Goal: Entertainment & Leisure: Consume media (video, audio)

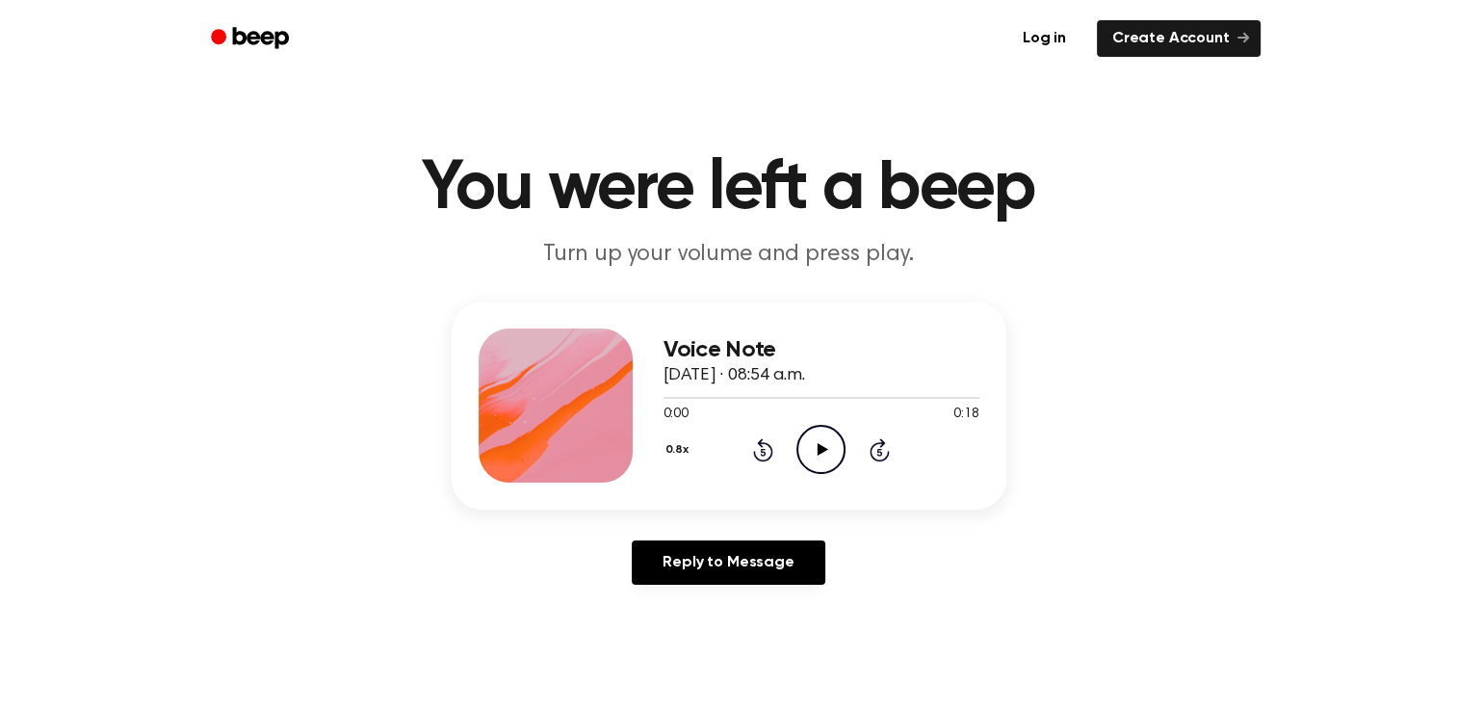
click at [820, 448] on icon at bounding box center [822, 449] width 11 height 13
click at [815, 457] on icon "Play Audio" at bounding box center [820, 449] width 49 height 49
click at [813, 447] on icon "Play Audio" at bounding box center [820, 449] width 49 height 49
click at [833, 470] on circle at bounding box center [820, 449] width 47 height 47
click at [816, 432] on icon "Pause Audio" at bounding box center [820, 449] width 49 height 49
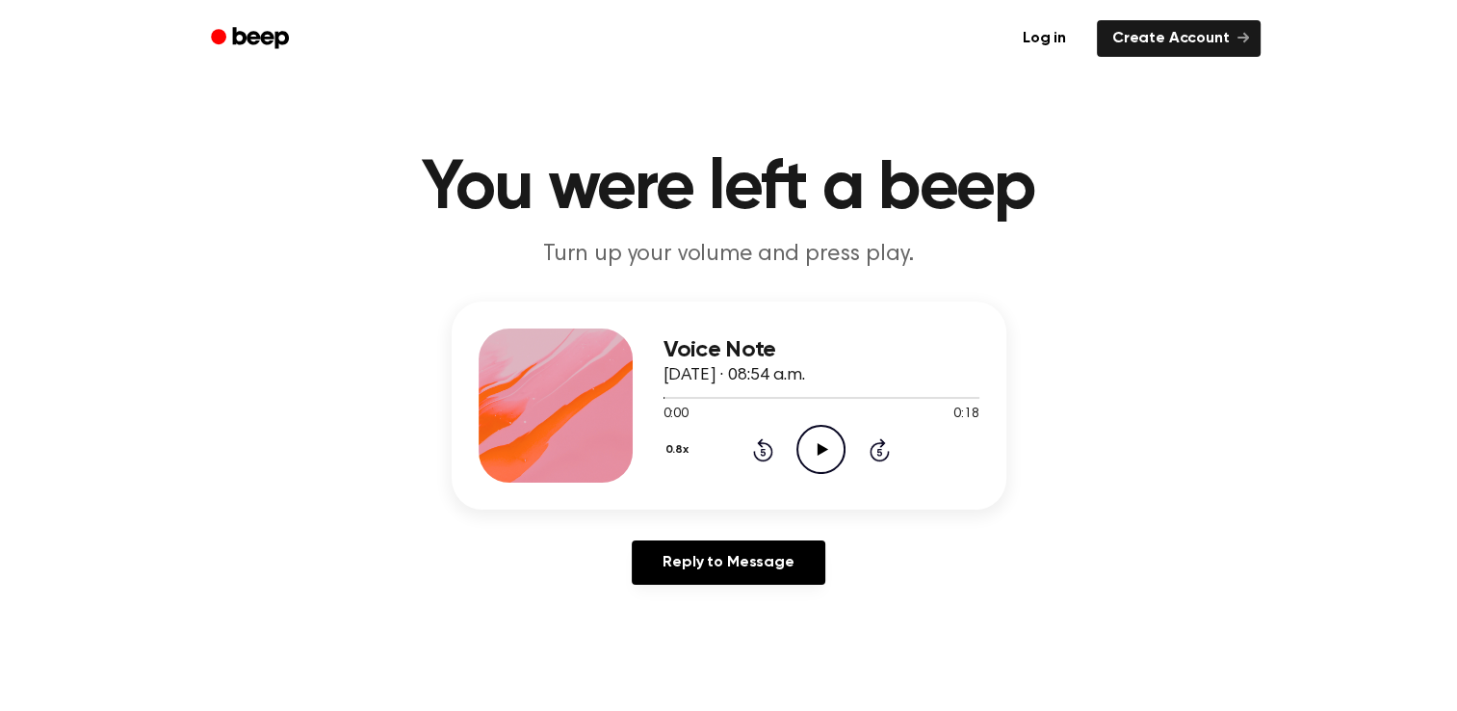
click at [820, 456] on icon "Play Audio" at bounding box center [820, 449] width 49 height 49
click at [820, 456] on icon "Pause Audio" at bounding box center [820, 449] width 49 height 49
click at [813, 431] on icon "Play Audio" at bounding box center [820, 449] width 49 height 49
click at [822, 454] on icon at bounding box center [820, 449] width 9 height 13
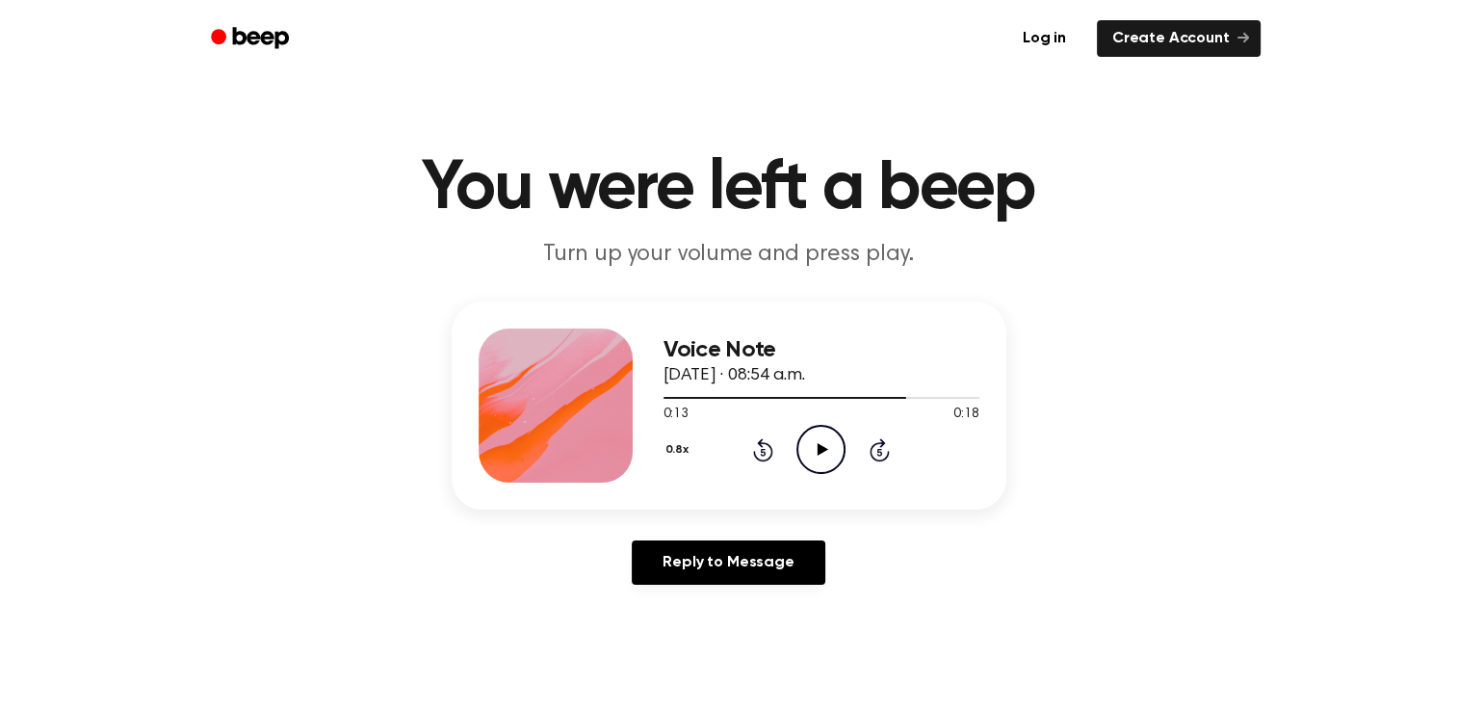
click at [822, 454] on icon "Play Audio" at bounding box center [820, 449] width 49 height 49
click at [822, 454] on icon at bounding box center [820, 449] width 9 height 13
click at [762, 451] on icon at bounding box center [763, 452] width 5 height 8
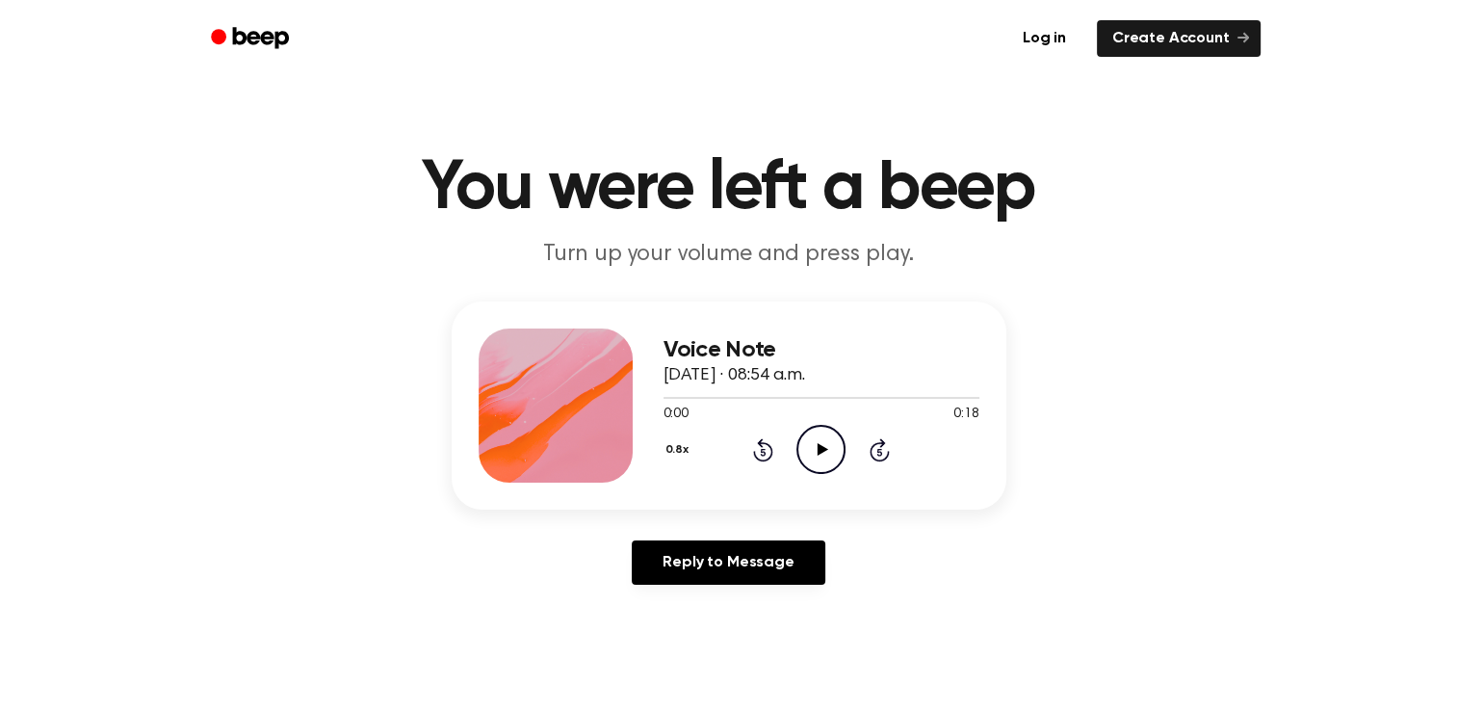
click at [762, 451] on icon at bounding box center [763, 452] width 5 height 8
click at [822, 458] on icon "Play Audio" at bounding box center [820, 449] width 49 height 49
click at [806, 458] on icon "Play Audio" at bounding box center [820, 449] width 49 height 49
click at [827, 450] on icon "Play Audio" at bounding box center [820, 449] width 49 height 49
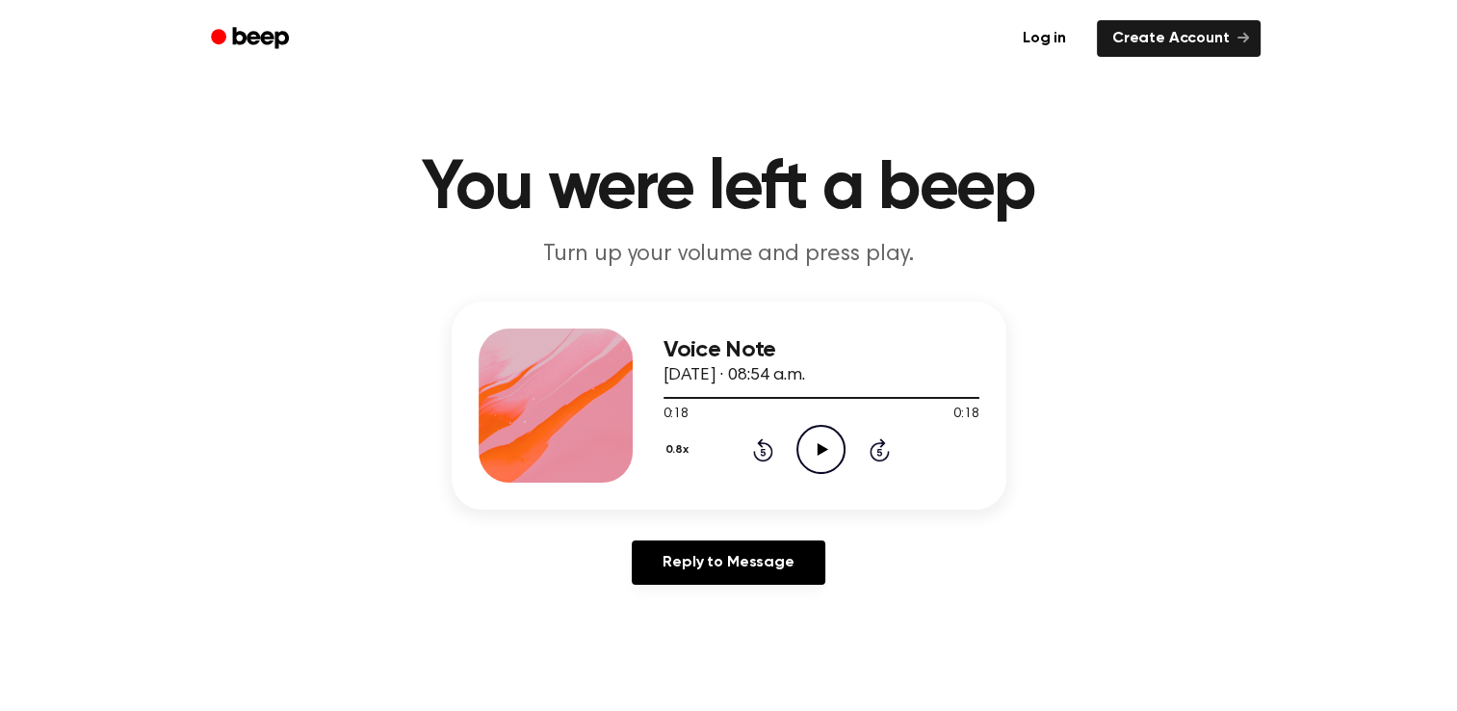
click at [802, 439] on icon "Play Audio" at bounding box center [820, 449] width 49 height 49
